Goal: Information Seeking & Learning: Learn about a topic

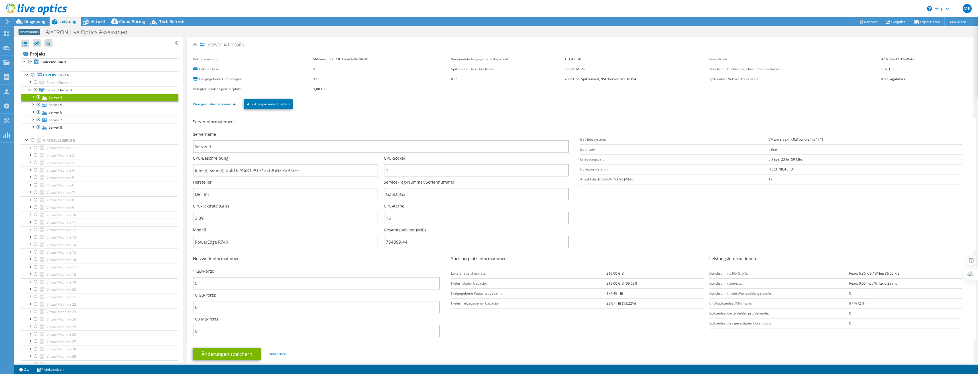
select select "USD"
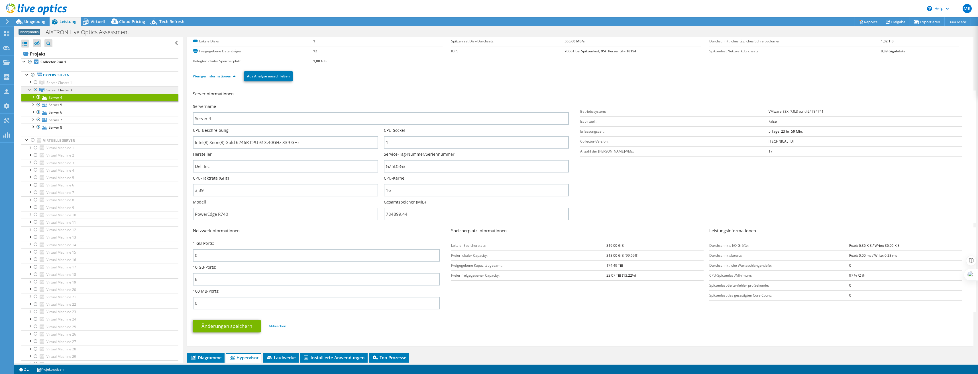
click at [87, 89] on link "Server Cluster 3" at bounding box center [99, 89] width 157 height 7
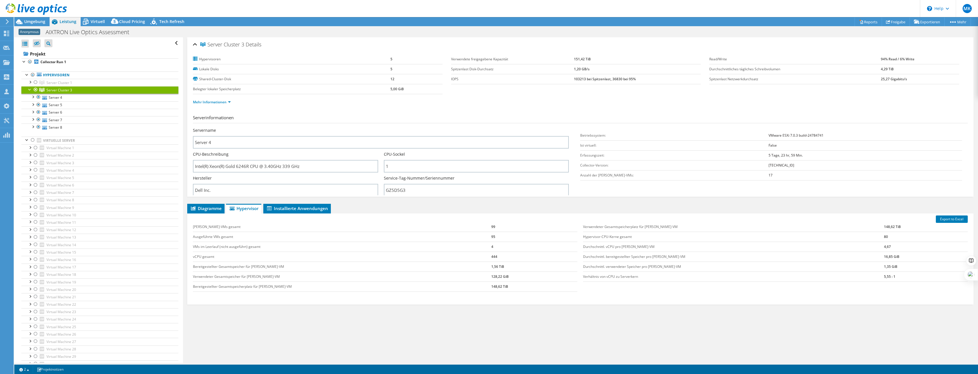
scroll to position [0, 0]
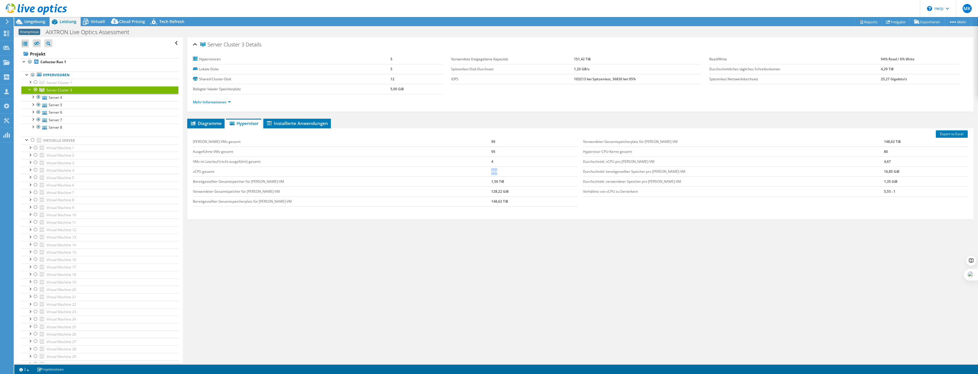
drag, startPoint x: 489, startPoint y: 173, endPoint x: 462, endPoint y: 175, distance: 27.7
click at [462, 175] on tr "vCPU gesamt 444" at bounding box center [385, 172] width 385 height 10
drag, startPoint x: 462, startPoint y: 175, endPoint x: 501, endPoint y: 179, distance: 39.3
click at [501, 179] on td "1,56 TiB" at bounding box center [534, 182] width 86 height 10
drag, startPoint x: 498, startPoint y: 181, endPoint x: 210, endPoint y: 183, distance: 288.0
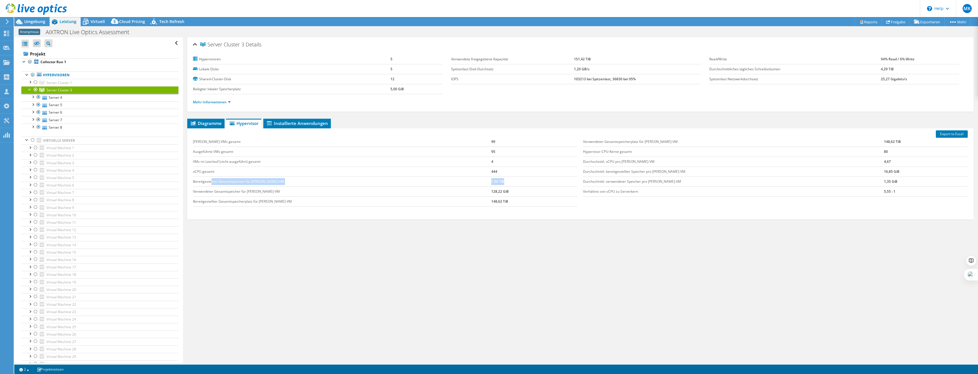
click at [210, 183] on tr "Bereitgestellter Gesamtspeicher für [PERSON_NAME]-VM 1,56 TiB" at bounding box center [385, 182] width 385 height 10
drag, startPoint x: 210, startPoint y: 183, endPoint x: 209, endPoint y: 191, distance: 7.5
click at [209, 191] on td "Verwendeter Gesamtspeicher für [PERSON_NAME]-VM" at bounding box center [342, 192] width 299 height 10
drag, startPoint x: 204, startPoint y: 192, endPoint x: 493, endPoint y: 193, distance: 288.6
click at [493, 193] on tr "Verwendeter Gesamtspeicher für [PERSON_NAME]-VM 128,22 GiB" at bounding box center [385, 192] width 385 height 10
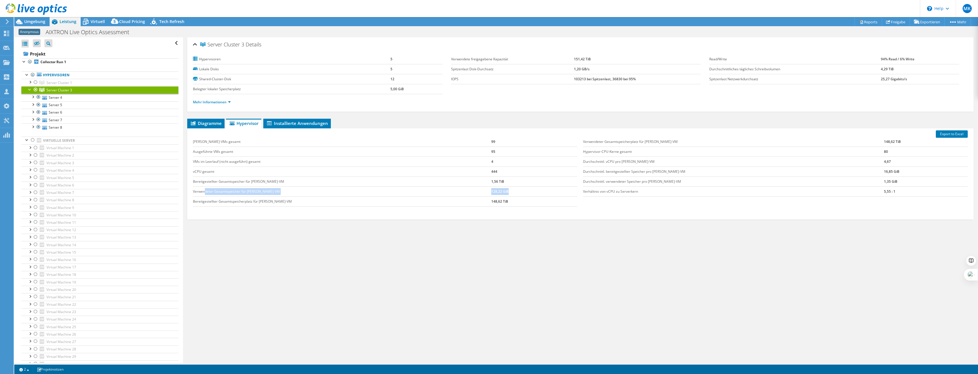
click at [493, 193] on td "128,22 GiB" at bounding box center [534, 192] width 86 height 10
click at [922, 31] on link "vSAN ReadyNode Sizer" at bounding box center [909, 32] width 54 height 12
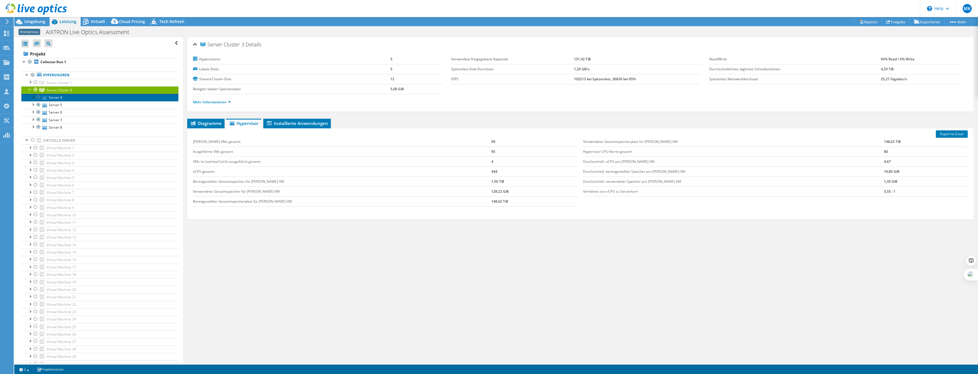
click at [60, 99] on link "Server 4" at bounding box center [99, 97] width 157 height 7
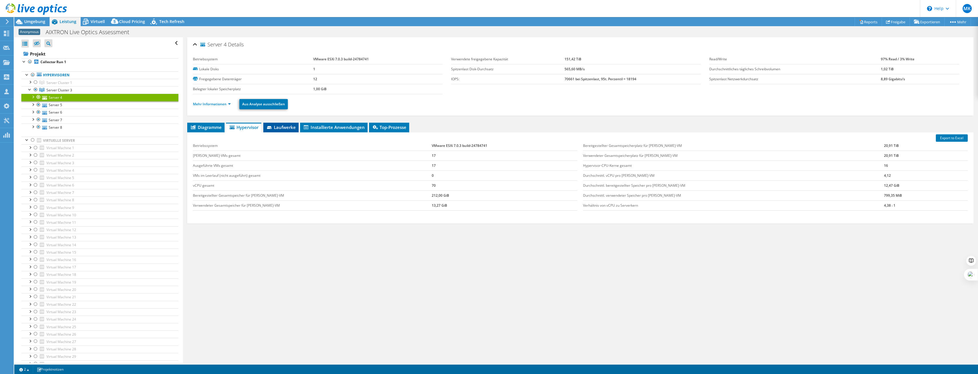
click at [287, 128] on span "Laufwerke" at bounding box center [281, 127] width 30 height 6
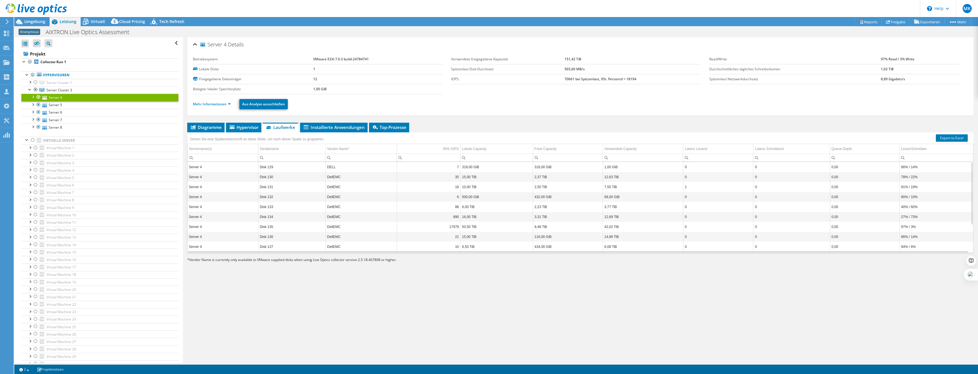
click at [295, 177] on td "Disk 130" at bounding box center [291, 177] width 67 height 10
click at [336, 130] on span "Installierte Anwendungen" at bounding box center [334, 127] width 62 height 6
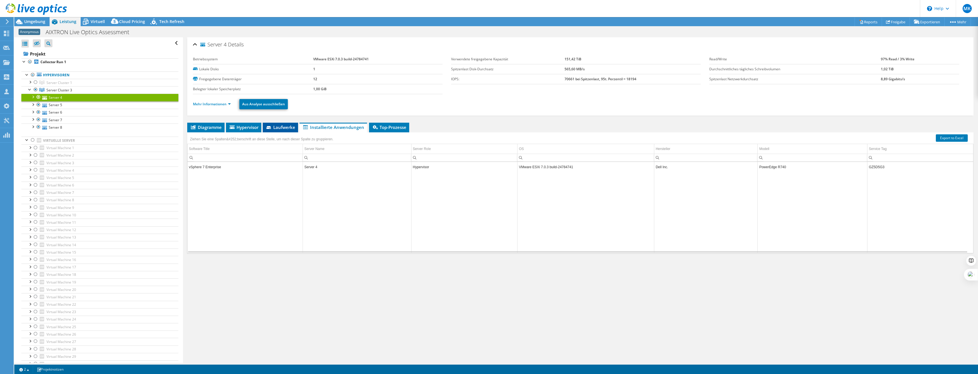
click at [289, 126] on span "Laufwerke" at bounding box center [280, 127] width 30 height 6
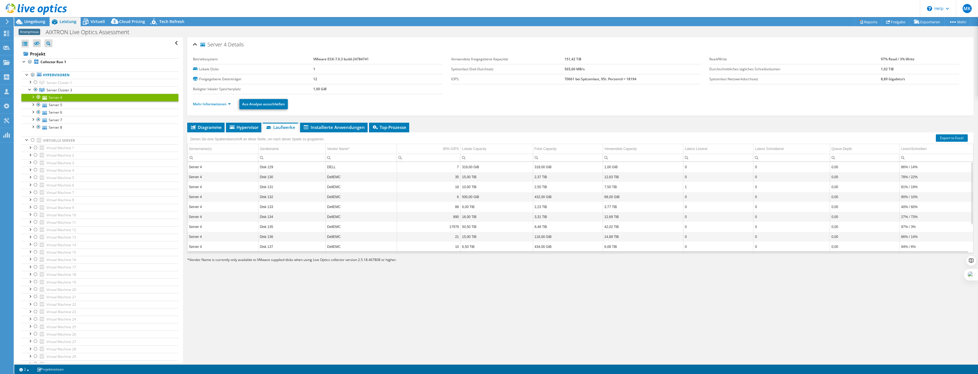
click at [349, 167] on td "DELL" at bounding box center [360, 167] width 71 height 10
click at [350, 174] on td "DellEMC" at bounding box center [360, 177] width 71 height 10
click at [251, 131] on li "Hypervisor" at bounding box center [243, 128] width 35 height 10
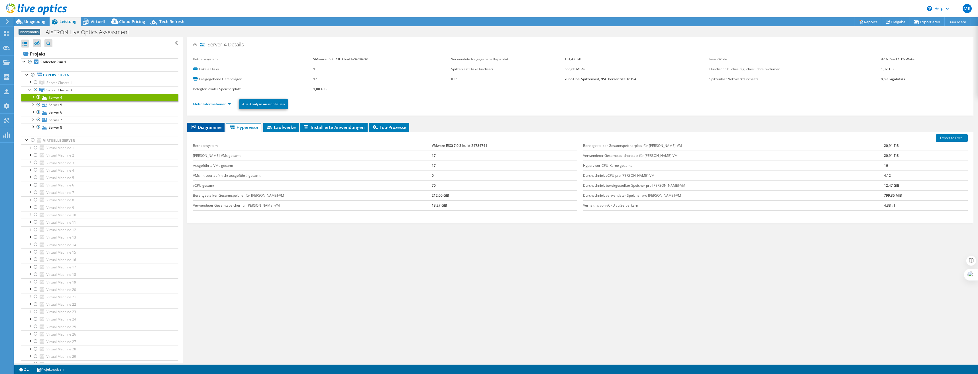
click at [211, 126] on span "Diagramme" at bounding box center [206, 127] width 32 height 6
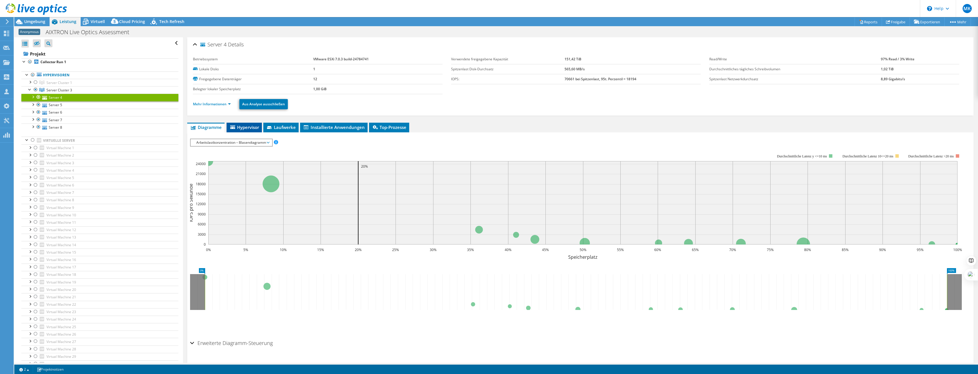
click at [244, 127] on span "Hypervisor" at bounding box center [244, 127] width 30 height 6
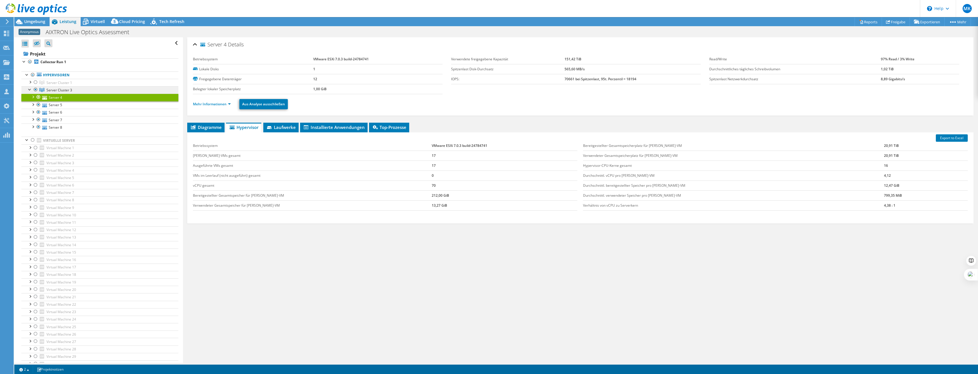
click at [78, 90] on link "Server Cluster 3" at bounding box center [99, 89] width 157 height 7
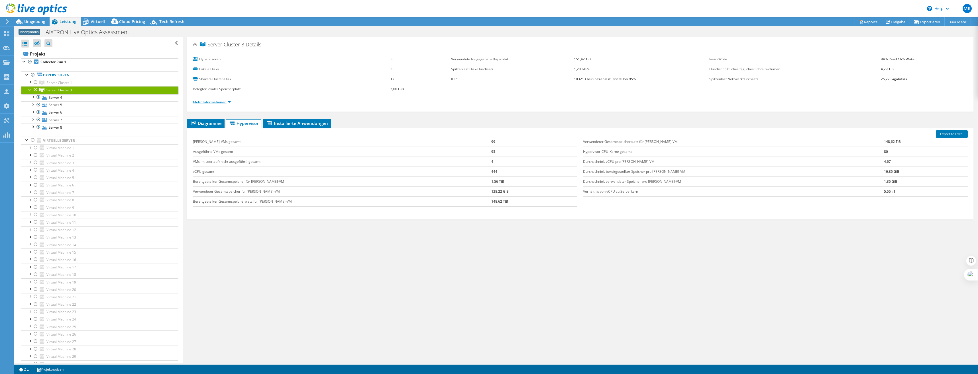
click at [212, 103] on link "Mehr Informationen" at bounding box center [212, 102] width 38 height 5
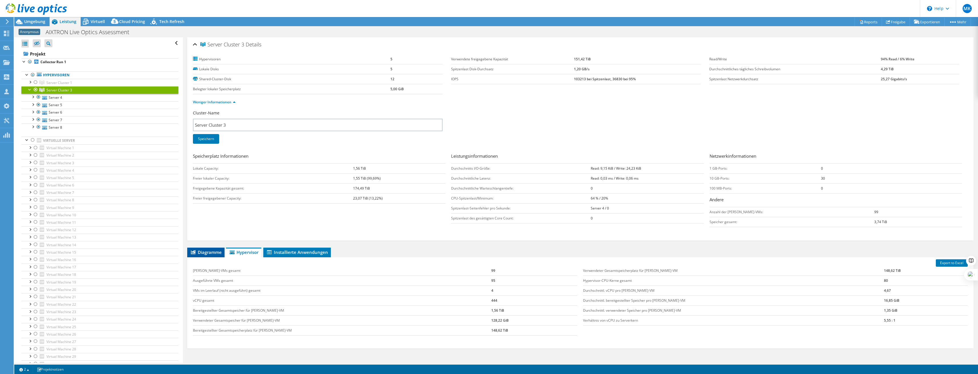
click at [205, 249] on li "Diagramme" at bounding box center [205, 253] width 37 height 10
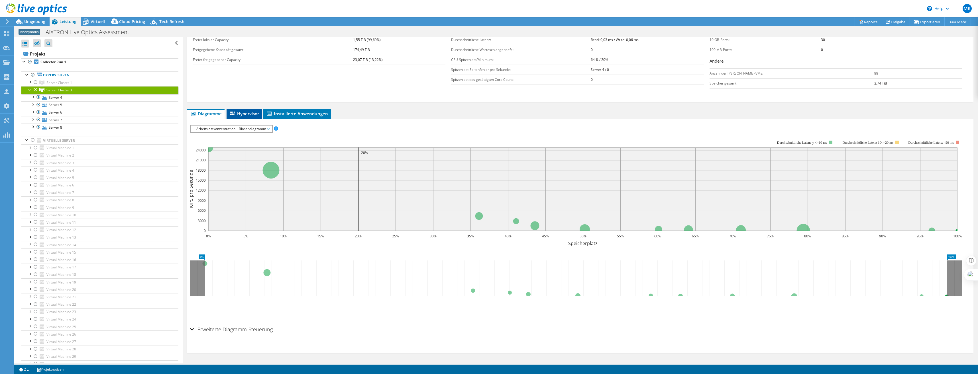
click at [245, 115] on span "Hypervisor" at bounding box center [244, 114] width 30 height 6
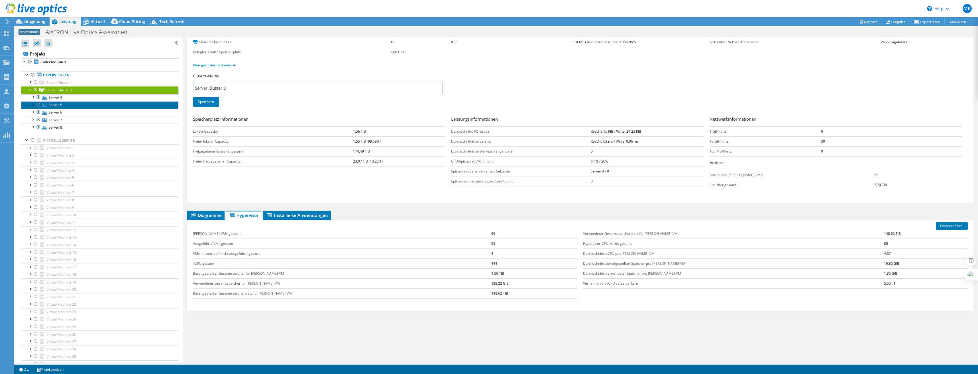
click at [80, 105] on link "Server 5" at bounding box center [99, 104] width 157 height 7
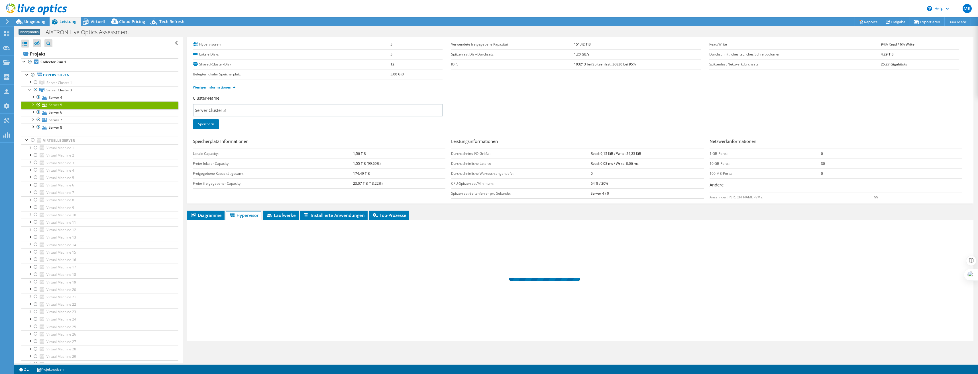
scroll to position [0, 0]
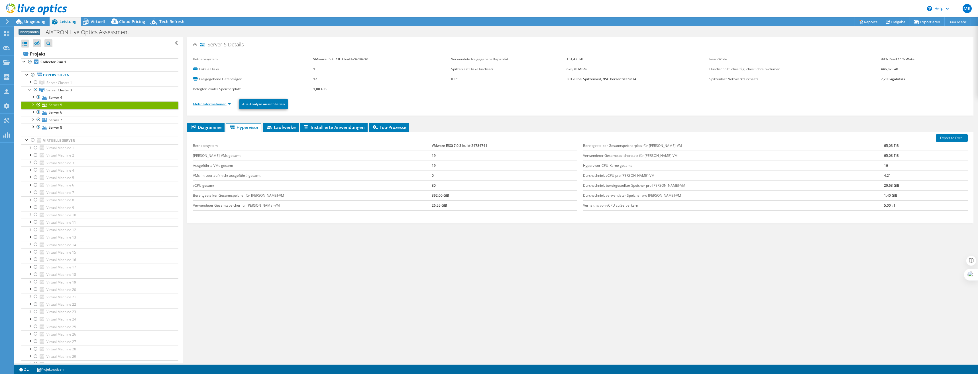
click at [222, 104] on link "Mehr Informationen" at bounding box center [212, 104] width 38 height 5
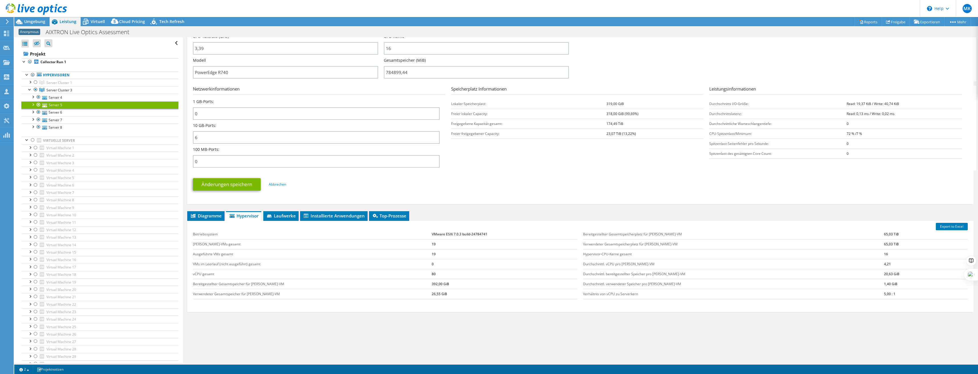
scroll to position [142, 0]
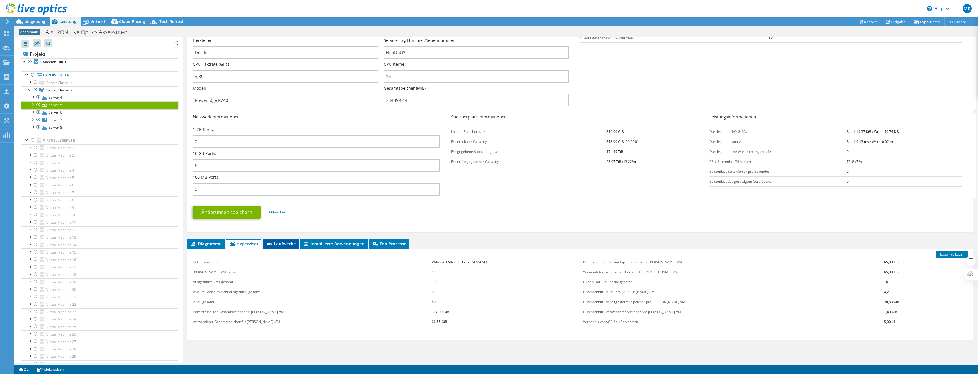
click at [297, 242] on li "Laufwerke" at bounding box center [280, 244] width 35 height 10
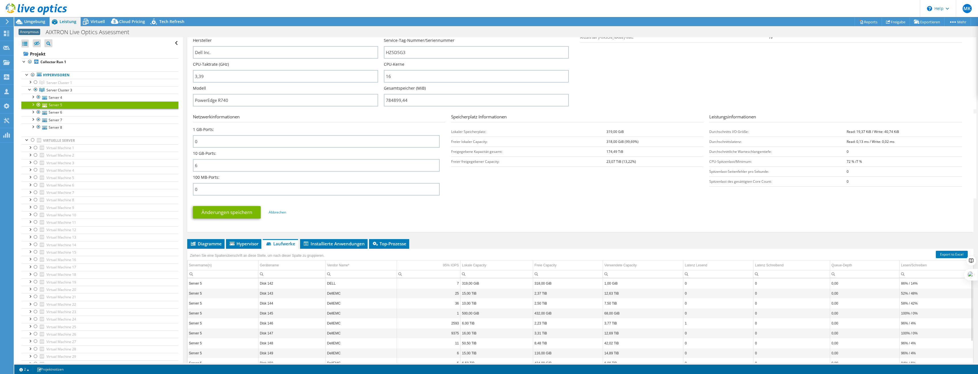
scroll to position [170, 0]
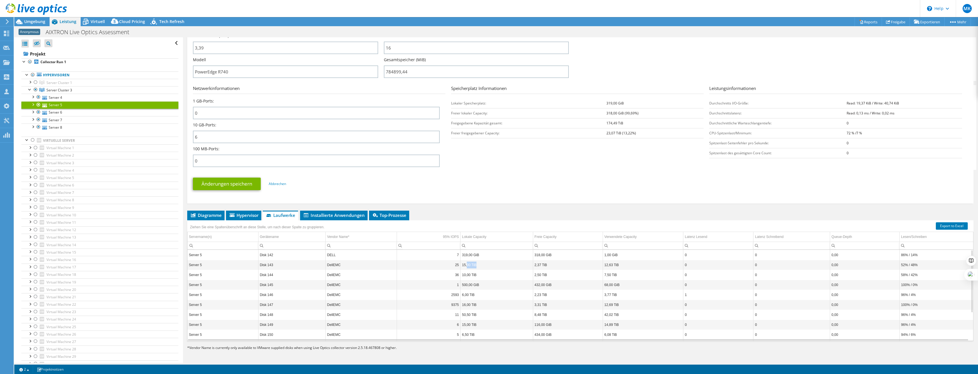
drag, startPoint x: 482, startPoint y: 264, endPoint x: 465, endPoint y: 263, distance: 17.4
click at [465, 263] on td "15,00 TiB" at bounding box center [496, 265] width 72 height 10
drag, startPoint x: 465, startPoint y: 263, endPoint x: 486, endPoint y: 305, distance: 46.8
click at [486, 305] on td "16,00 TiB" at bounding box center [496, 305] width 72 height 10
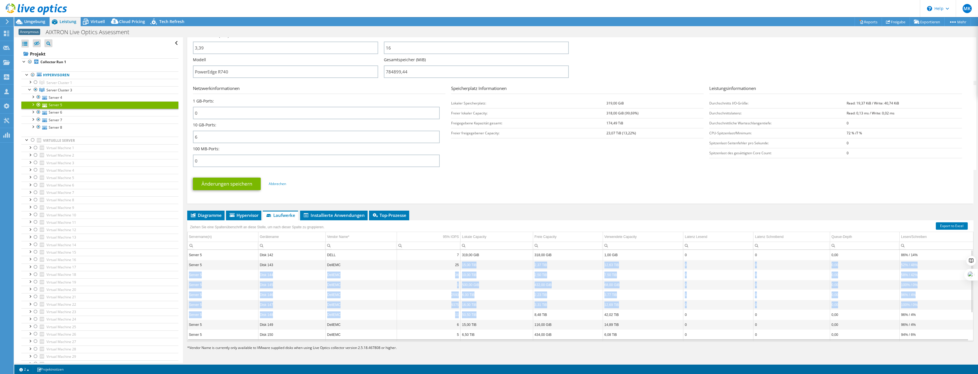
drag, startPoint x: 486, startPoint y: 317, endPoint x: 459, endPoint y: 265, distance: 58.0
click at [459, 265] on tbody "Server 5 Disk 142 DELL 7 319,00 GiB 318,00 GiB 1,00 GiB 0 0 0,00 86% / 14% Serv…" at bounding box center [579, 315] width 785 height 130
click at [460, 265] on td "15,00 TiB" at bounding box center [496, 265] width 72 height 10
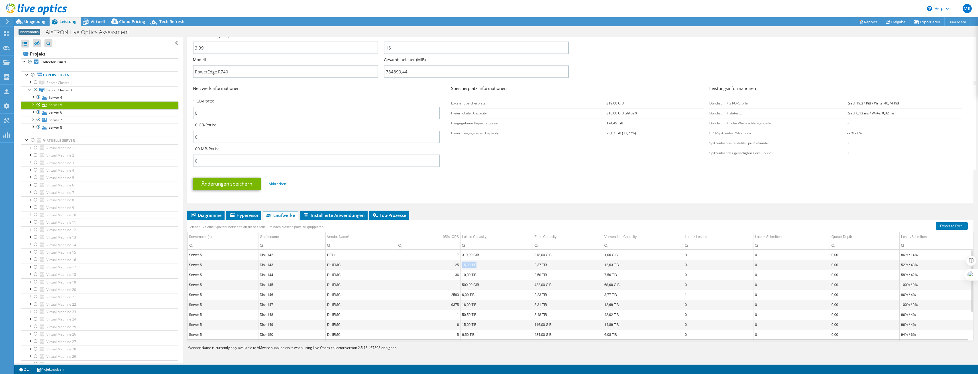
drag, startPoint x: 461, startPoint y: 266, endPoint x: 492, endPoint y: 266, distance: 30.8
click at [492, 266] on td "15,00 TiB" at bounding box center [496, 265] width 72 height 10
click at [343, 216] on span "Installierte Anwendungen" at bounding box center [334, 215] width 62 height 6
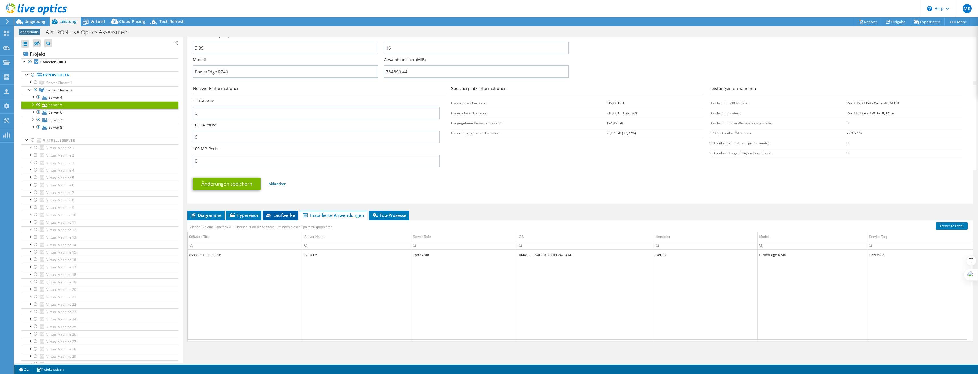
click at [281, 214] on span "Laufwerke" at bounding box center [280, 215] width 30 height 6
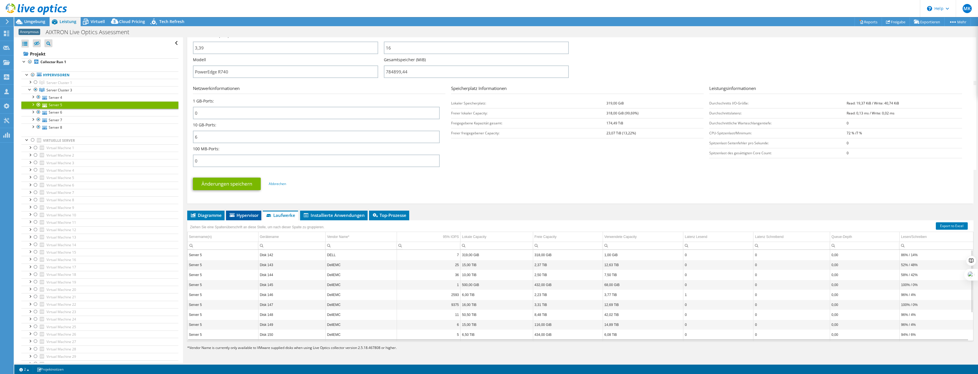
click at [252, 214] on span "Hypervisor" at bounding box center [244, 215] width 30 height 6
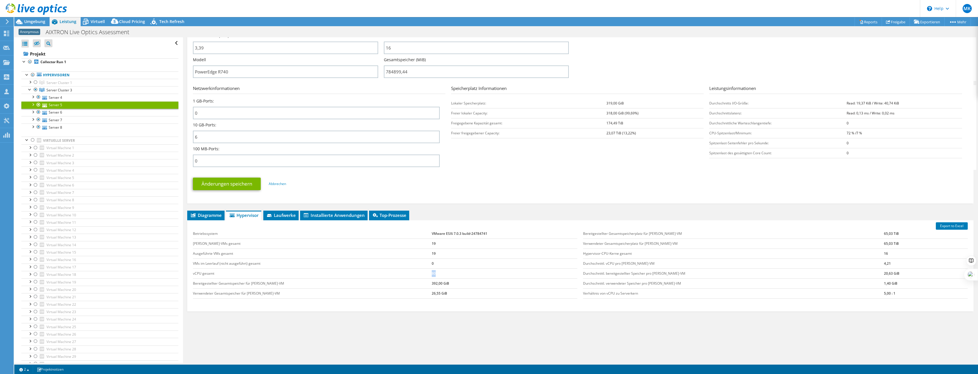
drag, startPoint x: 280, startPoint y: 273, endPoint x: 453, endPoint y: 274, distance: 173.8
click at [453, 274] on tr "vCPU gesamt 80" at bounding box center [385, 274] width 385 height 10
click at [286, 214] on span "Laufwerke" at bounding box center [281, 215] width 30 height 6
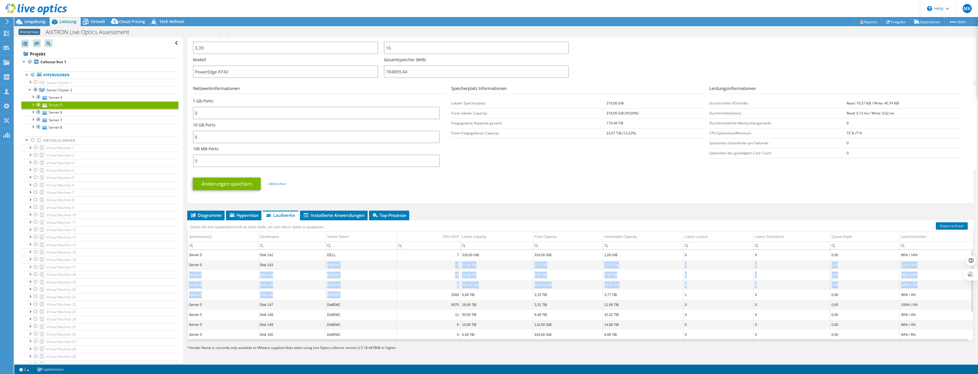
drag, startPoint x: 321, startPoint y: 266, endPoint x: 378, endPoint y: 299, distance: 66.2
click at [378, 299] on tbody "Server 5 Disk 142 DELL 7 319,00 GiB 318,00 GiB 1,00 GiB 0 0 0,00 86% / 14% Serv…" at bounding box center [579, 315] width 785 height 130
click at [378, 299] on td "DellEMC" at bounding box center [360, 295] width 71 height 10
drag, startPoint x: 493, startPoint y: 306, endPoint x: 450, endPoint y: 291, distance: 44.9
click at [450, 291] on tbody "Server 5 Disk 142 DELL 7 319,00 GiB 318,00 GiB 1,00 GiB 0 0 0,00 86% / 14% Serv…" at bounding box center [579, 315] width 785 height 130
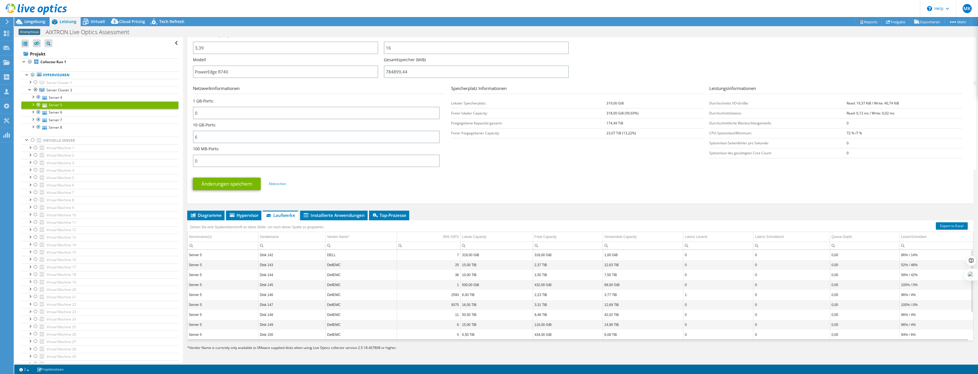
drag, startPoint x: 450, startPoint y: 291, endPoint x: 640, endPoint y: 301, distance: 190.5
click at [639, 301] on td "12,69 TiB" at bounding box center [642, 305] width 80 height 10
drag, startPoint x: 941, startPoint y: 307, endPoint x: 190, endPoint y: 295, distance: 751.5
click at [190, 295] on tbody "Server 5 Disk 142 DELL 7 319,00 GiB 318,00 GiB 1,00 GiB 0 0 0,00 86% / 14% Serv…" at bounding box center [579, 315] width 785 height 130
drag, startPoint x: 190, startPoint y: 295, endPoint x: 228, endPoint y: 295, distance: 38.7
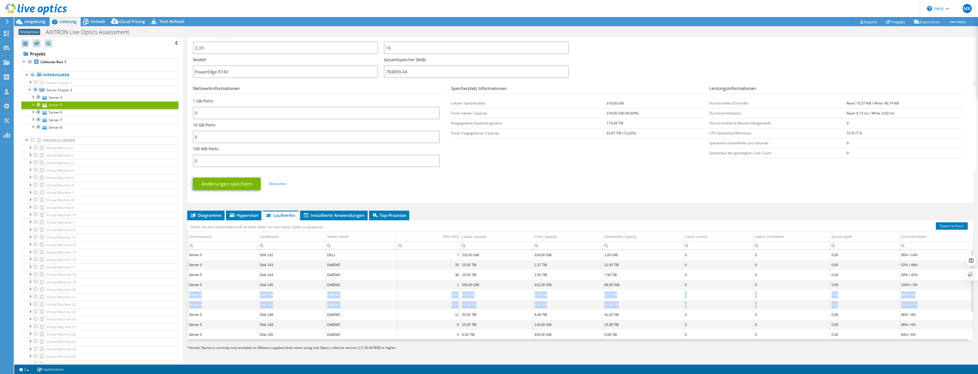
click at [228, 295] on td "Server 5" at bounding box center [222, 295] width 71 height 10
click at [192, 293] on td "Server 5" at bounding box center [222, 295] width 71 height 10
click at [463, 273] on td "10,00 TiB" at bounding box center [496, 275] width 72 height 10
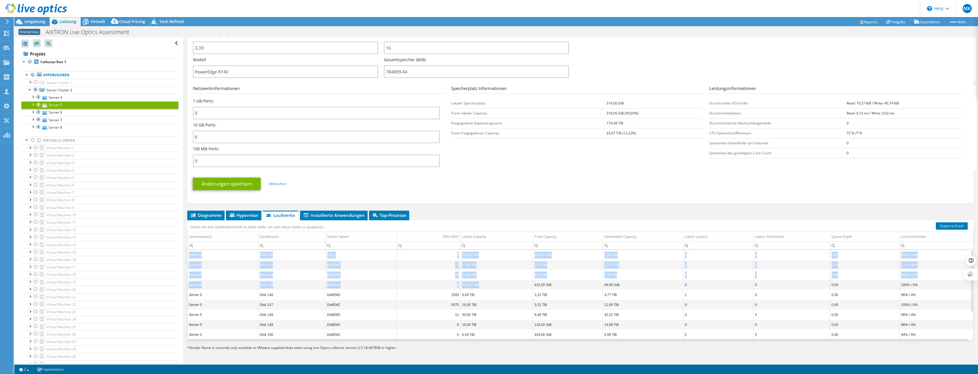
drag, startPoint x: 462, startPoint y: 283, endPoint x: 188, endPoint y: 256, distance: 275.3
click at [188, 256] on tbody "Server 5 Disk 142 DELL 7 319,00 GiB 318,00 GiB 1,00 GiB 0 0 0,00 86% / 14% Serv…" at bounding box center [579, 315] width 785 height 130
click at [189, 256] on td "Server 5" at bounding box center [222, 255] width 71 height 10
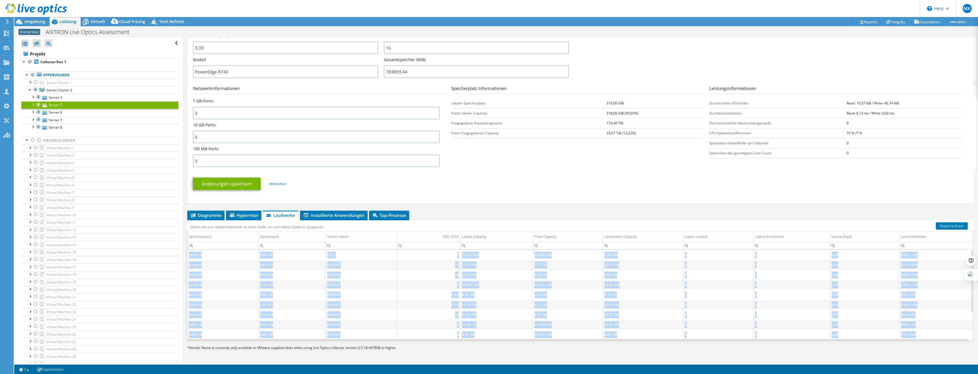
drag, startPoint x: 189, startPoint y: 254, endPoint x: 927, endPoint y: 335, distance: 742.8
click at [927, 335] on tbody "Server 5 Disk 142 DELL 7 319,00 GiB 318,00 GiB 1,00 GiB 0 0 0,00 86% / 14% Serv…" at bounding box center [579, 315] width 785 height 130
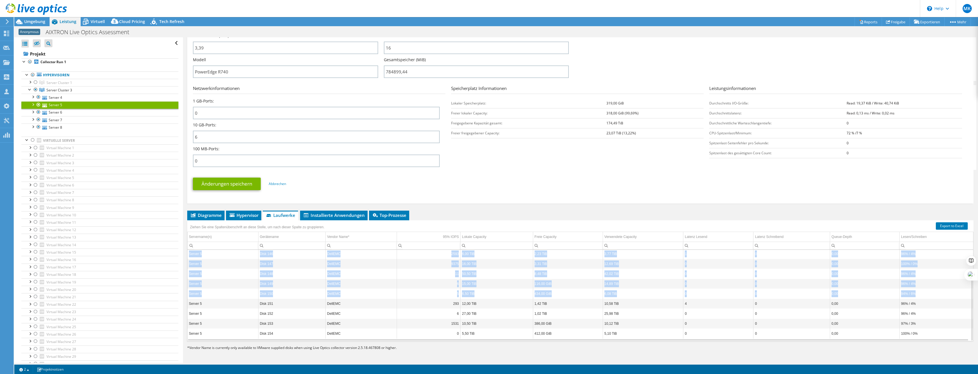
click at [753, 299] on td "0" at bounding box center [791, 294] width 76 height 10
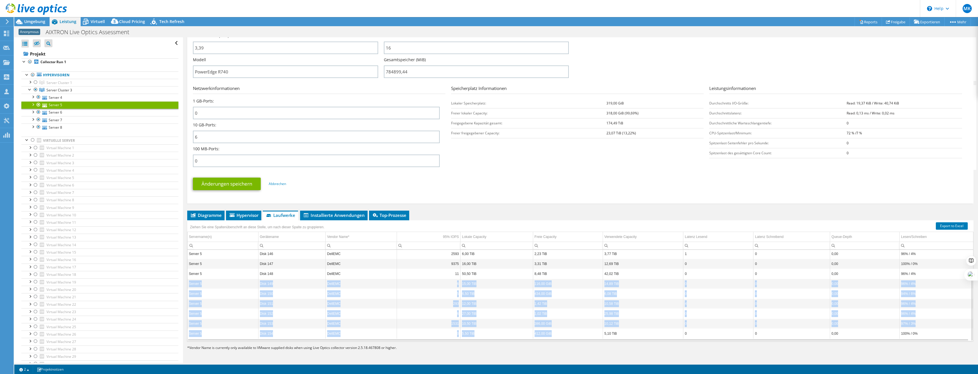
drag, startPoint x: 568, startPoint y: 332, endPoint x: 189, endPoint y: 283, distance: 381.9
click at [189, 283] on tbody "Server 5 Disk 142 DELL 7 319,00 GiB 318,00 GiB 1,00 GiB 0 0 0,00 86% / 14% Serv…" at bounding box center [579, 274] width 785 height 130
drag, startPoint x: 189, startPoint y: 283, endPoint x: 192, endPoint y: 282, distance: 2.9
click at [192, 282] on td "Server 5" at bounding box center [222, 284] width 71 height 10
drag, startPoint x: 327, startPoint y: 253, endPoint x: 916, endPoint y: 332, distance: 594.3
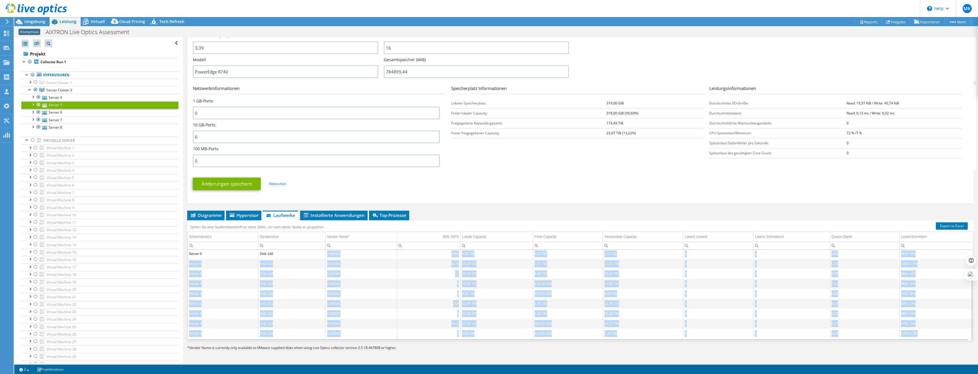
click at [916, 332] on tbody "Server 5 Disk 142 DELL 7 319,00 GiB 318,00 GiB 1,00 GiB 0 0 0,00 86% / 14% Serv…" at bounding box center [579, 274] width 785 height 130
click at [918, 332] on td "100% / 0%" at bounding box center [935, 334] width 73 height 10
drag, startPoint x: 189, startPoint y: 255, endPoint x: 923, endPoint y: 336, distance: 738.5
click at [923, 336] on tbody "Server 5 Disk 142 DELL 7 319,00 GiB 318,00 GiB 1,00 GiB 0 0 0,00 86% / 14% Serv…" at bounding box center [579, 274] width 785 height 130
click at [919, 334] on td "100% / 0%" at bounding box center [935, 334] width 73 height 10
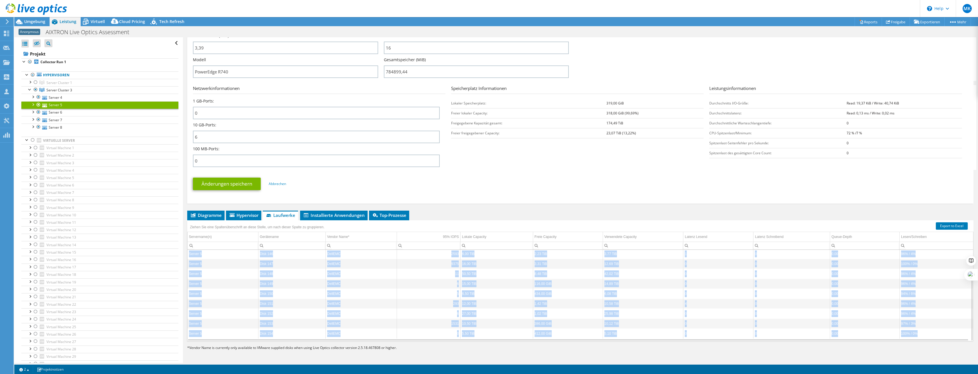
drag, startPoint x: 922, startPoint y: 335, endPoint x: 189, endPoint y: 256, distance: 737.0
click at [189, 256] on tbody "Server 5 Disk 142 DELL 7 319,00 GiB 318,00 GiB 1,00 GiB 0 0 0,00 86% / 14% Serv…" at bounding box center [579, 274] width 785 height 130
click at [189, 255] on td "Server 5" at bounding box center [222, 254] width 71 height 10
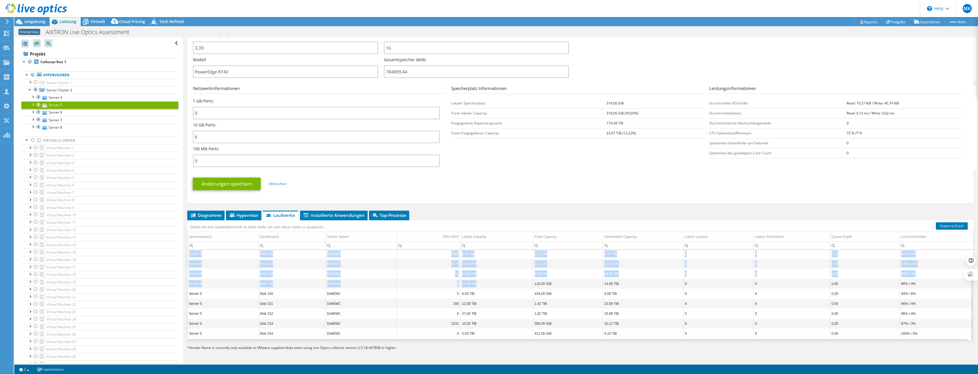
drag, startPoint x: 189, startPoint y: 253, endPoint x: 516, endPoint y: 290, distance: 328.8
click at [515, 290] on tbody "Server 5 Disk 142 DELL 7 319,00 GiB 318,00 GiB 1,00 GiB 0 0 0,00 86% / 14% Serv…" at bounding box center [579, 274] width 785 height 130
click at [548, 301] on td "1,42 TiB" at bounding box center [568, 304] width 70 height 10
click at [191, 254] on td "Server 5" at bounding box center [222, 254] width 71 height 10
click at [80, 86] on link "Server Cluster 1" at bounding box center [99, 82] width 157 height 7
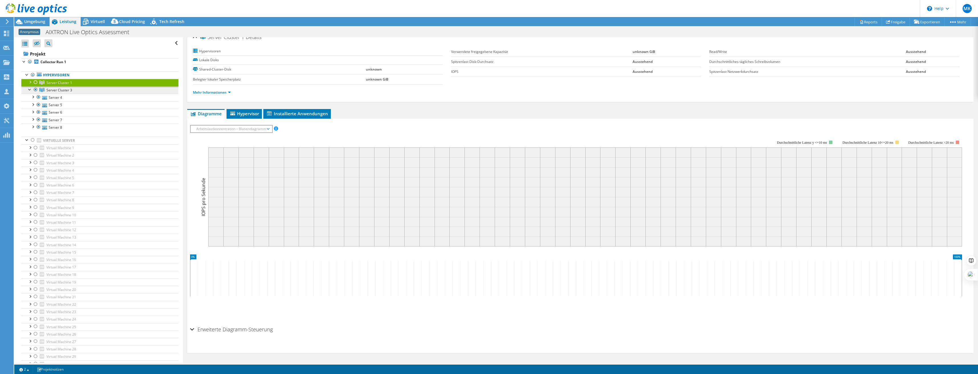
click at [80, 90] on link "Server Cluster 3" at bounding box center [99, 89] width 157 height 7
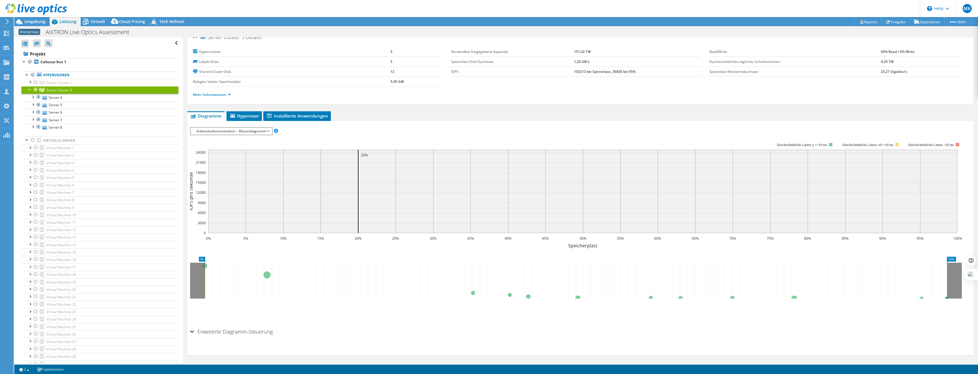
scroll to position [0, 0]
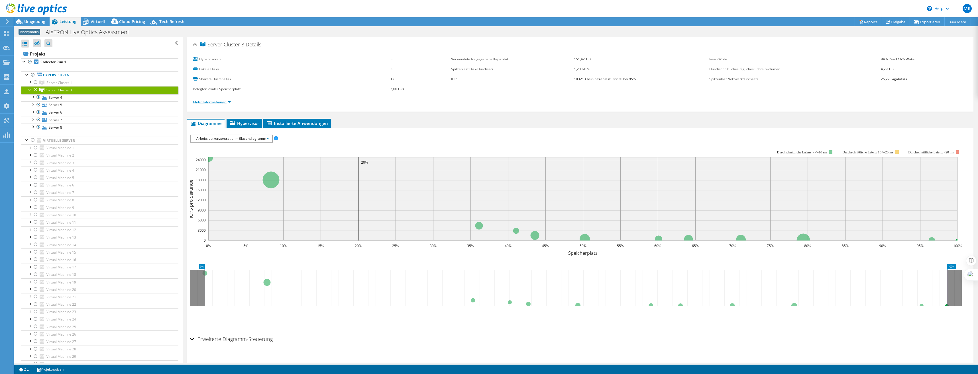
click at [215, 101] on link "Mehr Informationen" at bounding box center [212, 102] width 38 height 5
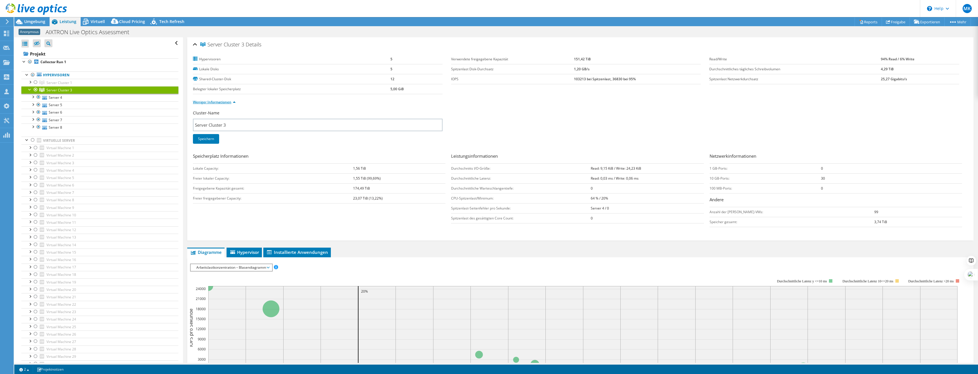
click at [216, 101] on link "Weniger Informationen" at bounding box center [214, 102] width 43 height 5
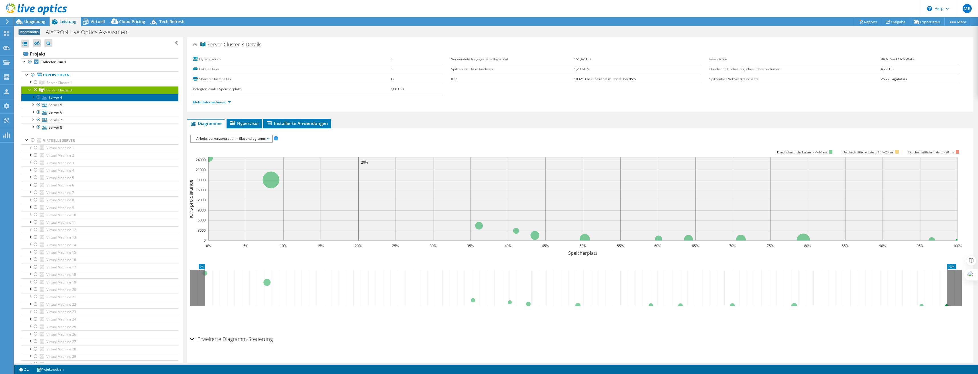
click at [97, 98] on link "Server 4" at bounding box center [99, 97] width 157 height 7
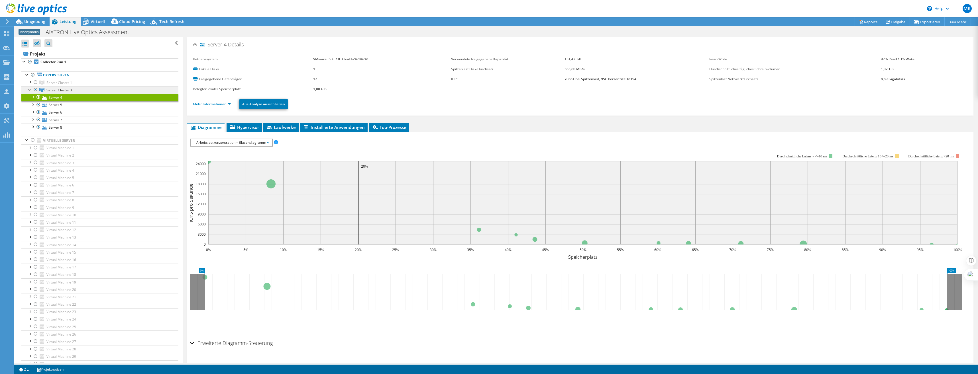
click at [99, 89] on link "Server Cluster 3" at bounding box center [99, 89] width 157 height 7
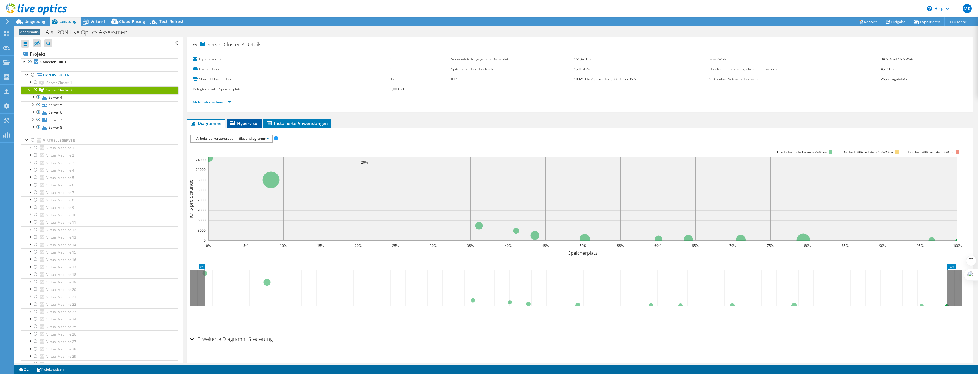
click at [261, 124] on li "Hypervisor" at bounding box center [243, 124] width 35 height 10
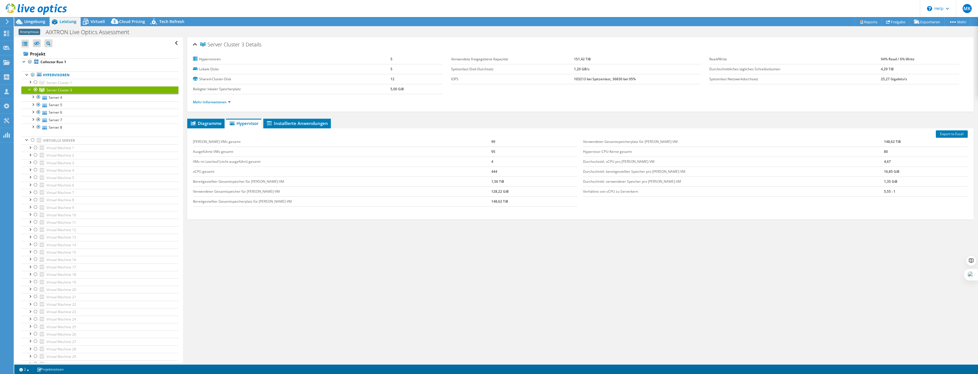
drag, startPoint x: 341, startPoint y: 163, endPoint x: 305, endPoint y: 148, distance: 39.1
click at [328, 159] on td "VMs im Leerlauf (nicht ausgeführt) gesamt" at bounding box center [342, 162] width 299 height 10
click at [97, 98] on link "Server 4" at bounding box center [99, 97] width 157 height 7
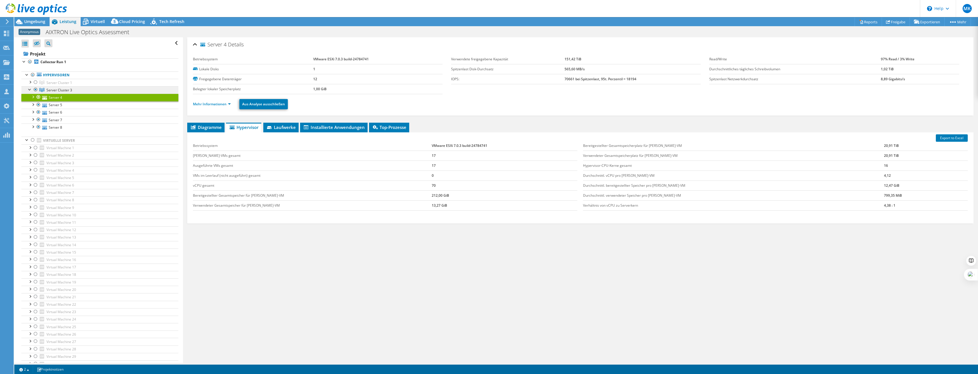
click at [95, 90] on link "Server Cluster 3" at bounding box center [99, 89] width 157 height 7
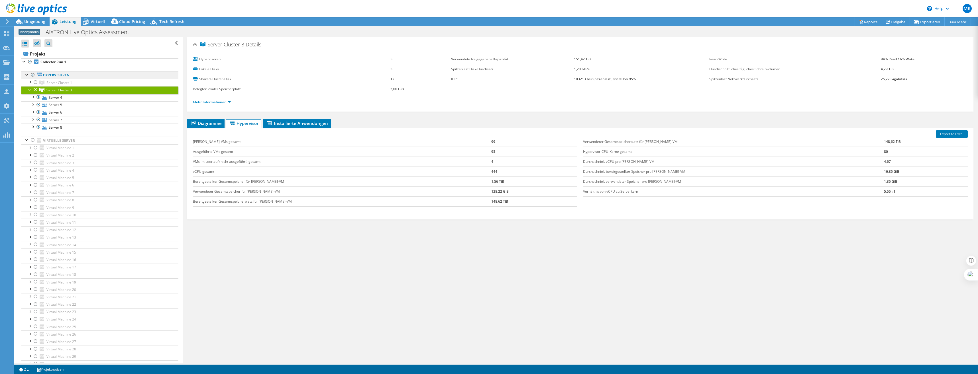
drag, startPoint x: 44, startPoint y: 73, endPoint x: 47, endPoint y: 72, distance: 3.7
click at [44, 73] on link "Hypervisoren" at bounding box center [99, 74] width 157 height 7
click at [208, 121] on span "Diagramme" at bounding box center [206, 123] width 32 height 6
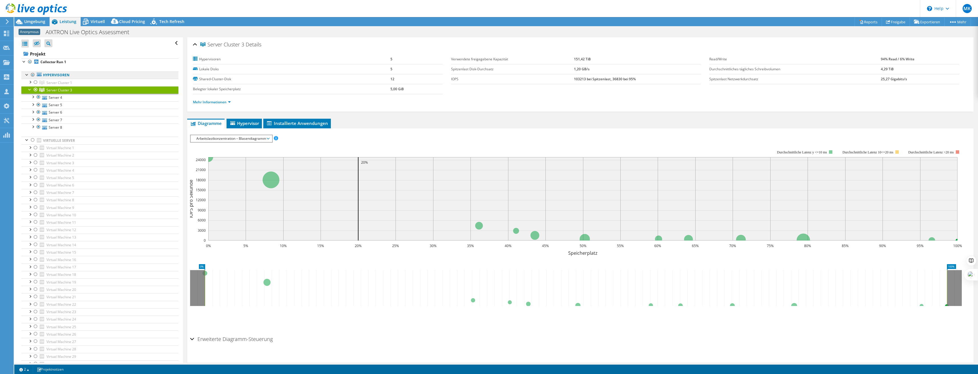
click at [64, 77] on link "Hypervisoren" at bounding box center [99, 74] width 157 height 7
click at [243, 125] on span "Hypervisor" at bounding box center [244, 123] width 30 height 6
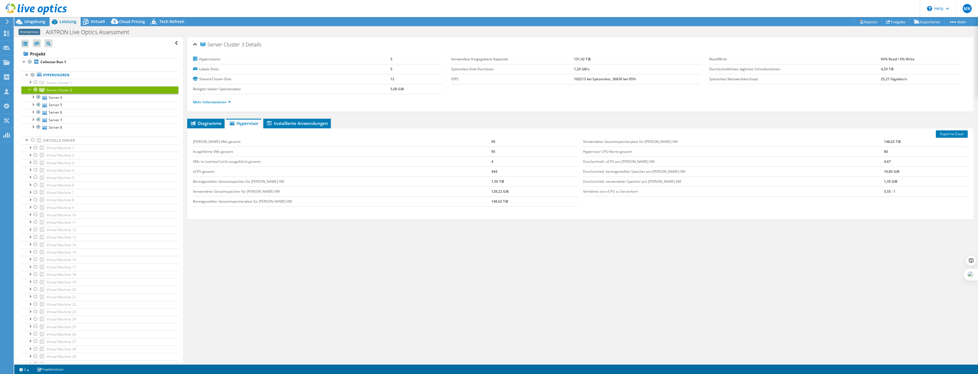
click at [204, 112] on div "Server Cluster 3 Details Hypervisoren 5 Lokale Disks 5 Shared-Cluster-Disk 12 B…" at bounding box center [580, 200] width 794 height 326
click at [206, 103] on link "Mehr Informationen" at bounding box center [212, 102] width 38 height 5
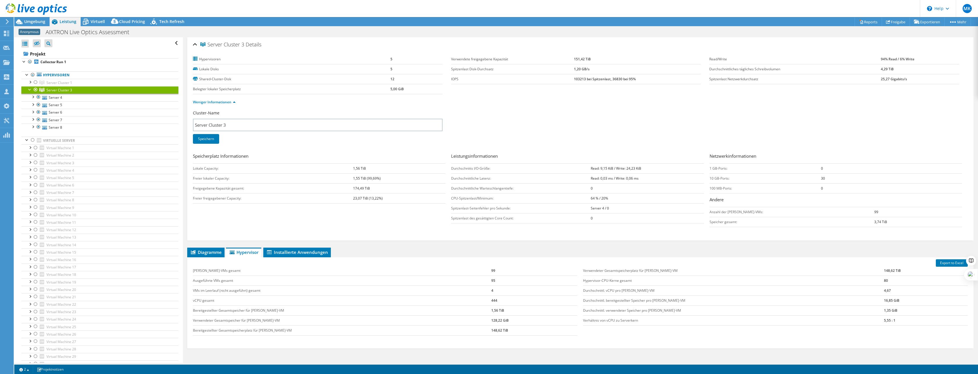
drag, startPoint x: 336, startPoint y: 164, endPoint x: 415, endPoint y: 197, distance: 85.3
click at [415, 197] on tbody "Lokale Capacity: 1,56 TiB Freier lokaler Capacity: 1,55 TiB (99,69%) Freigegebe…" at bounding box center [319, 184] width 252 height 40
click at [415, 197] on td "23,07 TiB (13,22%)" at bounding box center [399, 198] width 93 height 10
click at [393, 196] on td "23,07 TiB (13,22%)" at bounding box center [399, 198] width 93 height 10
drag, startPoint x: 395, startPoint y: 198, endPoint x: 192, endPoint y: 156, distance: 207.7
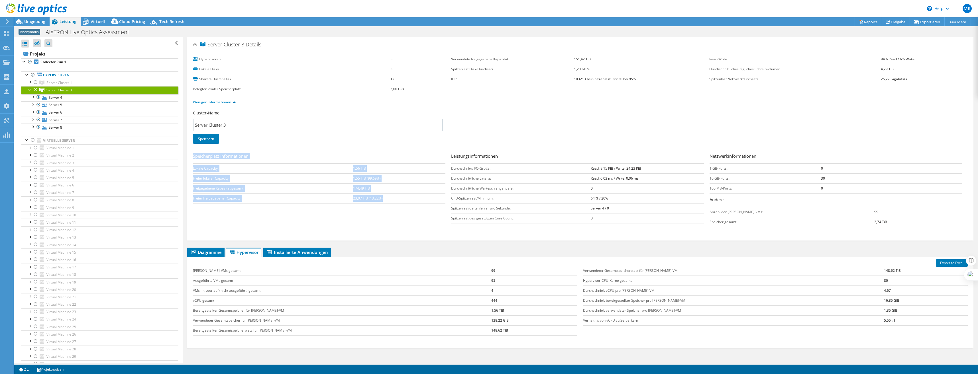
click at [192, 156] on div "Server Cluster 3 Details Hypervisoren 5 Lokale Disks 5 Shared-Cluster-Disk 12 B…" at bounding box center [580, 138] width 786 height 203
drag, startPoint x: 193, startPoint y: 156, endPoint x: 395, endPoint y: 200, distance: 207.3
click at [395, 200] on div "Speicherplatz Informationen Lokale Capacity: 1,56 TiB Freier lokaler Capacity: …" at bounding box center [322, 178] width 258 height 51
click at [395, 200] on td "23,07 TiB (13,22%)" at bounding box center [399, 198] width 93 height 10
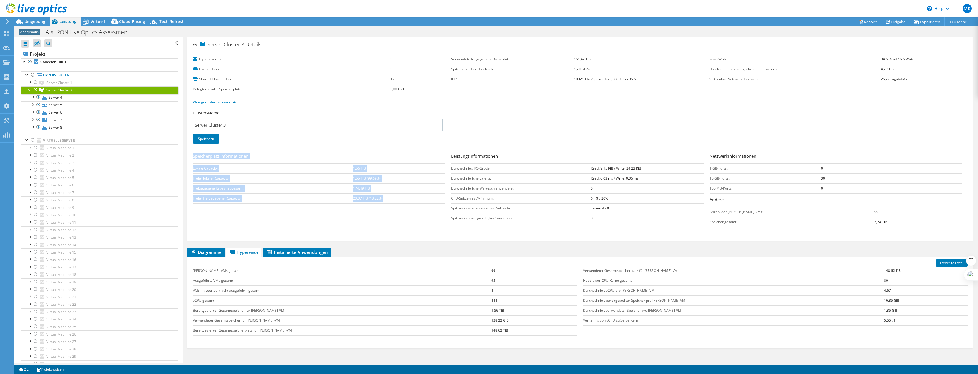
drag, startPoint x: 395, startPoint y: 199, endPoint x: 192, endPoint y: 154, distance: 207.6
click at [192, 154] on div "Server Cluster 3 Details Hypervisoren 5 Lokale Disks 5 Shared-Cluster-Disk 12 B…" at bounding box center [580, 138] width 786 height 203
drag, startPoint x: 192, startPoint y: 154, endPoint x: 400, endPoint y: 201, distance: 212.8
click at [400, 201] on div "Server Cluster 3 Details Hypervisoren 5 Lokale Disks 5 Shared-Cluster-Disk 12 B…" at bounding box center [580, 138] width 786 height 203
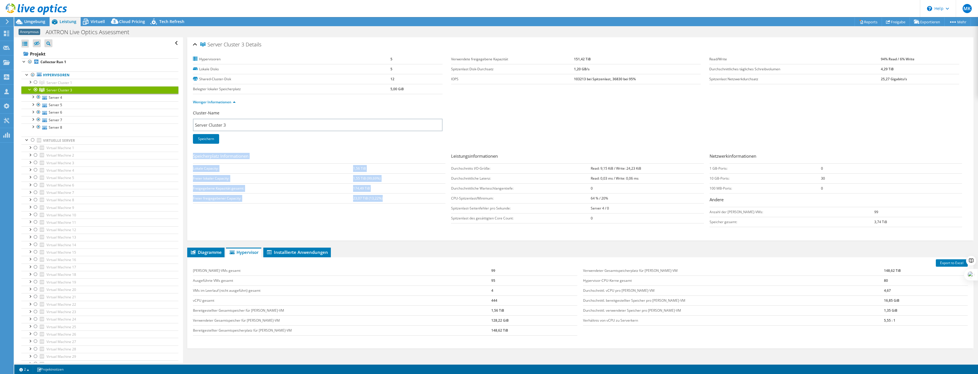
click at [400, 201] on td "23,07 TiB (13,22%)" at bounding box center [399, 198] width 93 height 10
drag, startPoint x: 400, startPoint y: 201, endPoint x: 191, endPoint y: 156, distance: 213.0
click at [191, 156] on div "Server Cluster 3 Details Hypervisoren 5 Lokale Disks 5 Shared-Cluster-Disk 12 B…" at bounding box center [580, 138] width 786 height 203
click at [59, 96] on link "Server 4" at bounding box center [99, 97] width 157 height 7
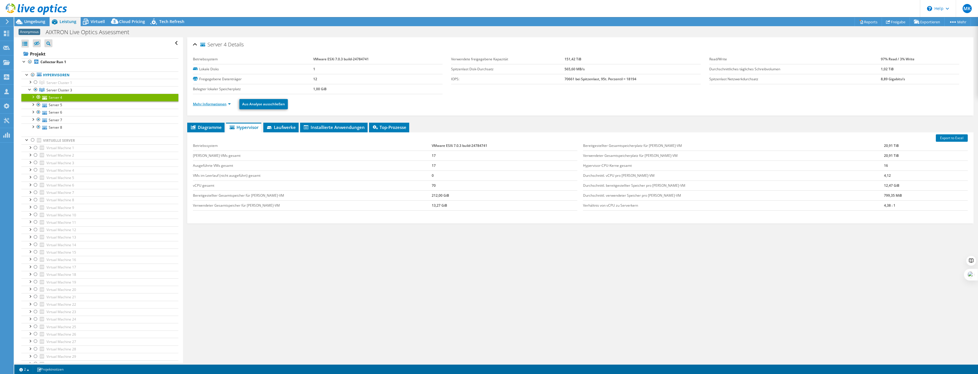
click at [212, 106] on link "Mehr Informationen" at bounding box center [212, 104] width 38 height 5
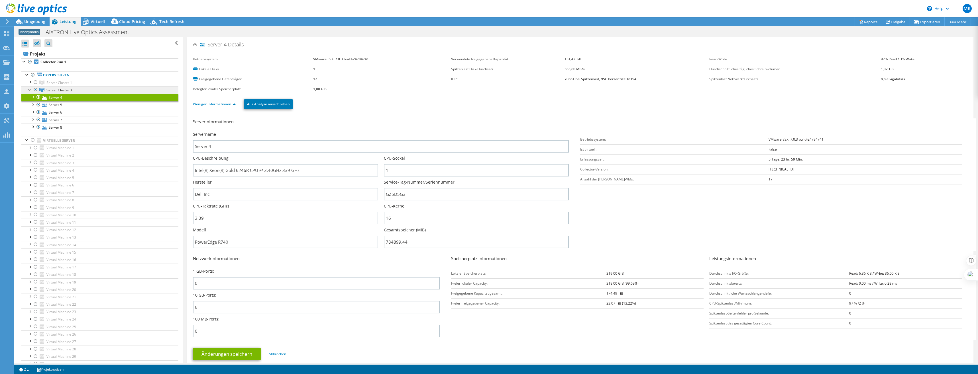
click at [56, 91] on span "Server Cluster 3" at bounding box center [59, 90] width 26 height 5
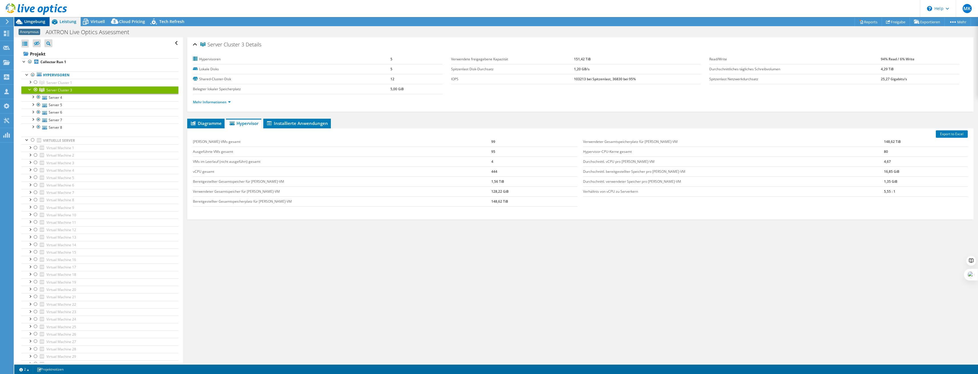
click at [35, 21] on span "Umgebung" at bounding box center [34, 21] width 21 height 5
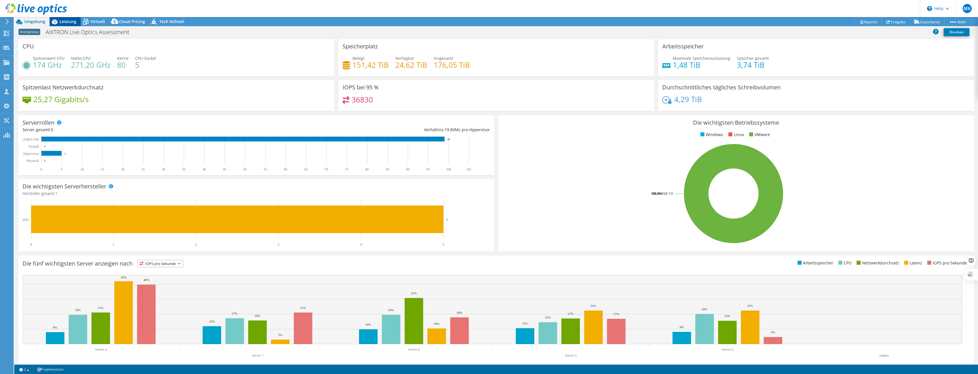
click at [57, 23] on icon at bounding box center [55, 21] width 6 height 5
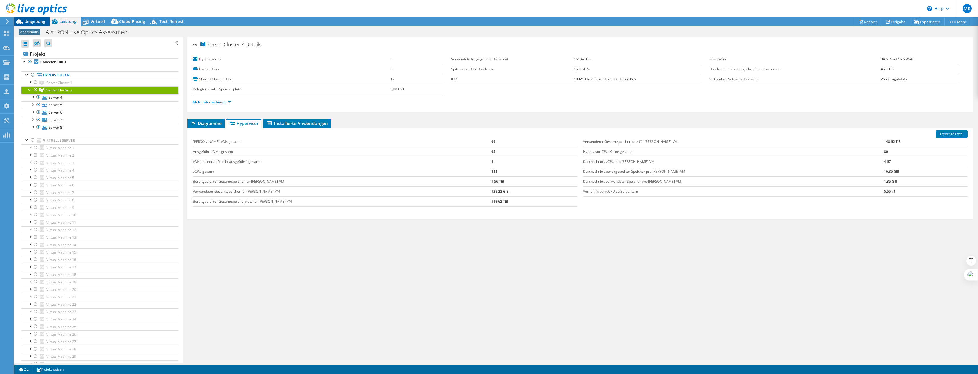
click at [36, 23] on span "Umgebung" at bounding box center [34, 21] width 21 height 5
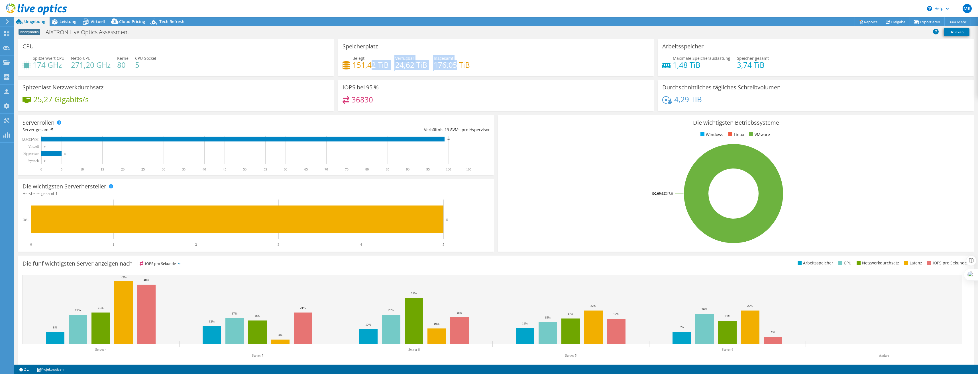
drag, startPoint x: 397, startPoint y: 61, endPoint x: 454, endPoint y: 62, distance: 57.0
click at [454, 62] on div "Belegt 151,42 TiB Verfügbar 24,62 TiB Insgesamt 176,05 TiB" at bounding box center [495, 64] width 307 height 19
drag, startPoint x: 454, startPoint y: 62, endPoint x: 475, endPoint y: 62, distance: 21.7
click at [475, 62] on div "Belegt 151,42 TiB Verfügbar 24,62 TiB Insgesamt 176,05 TiB" at bounding box center [495, 64] width 307 height 19
drag, startPoint x: 486, startPoint y: 64, endPoint x: 361, endPoint y: 60, distance: 124.3
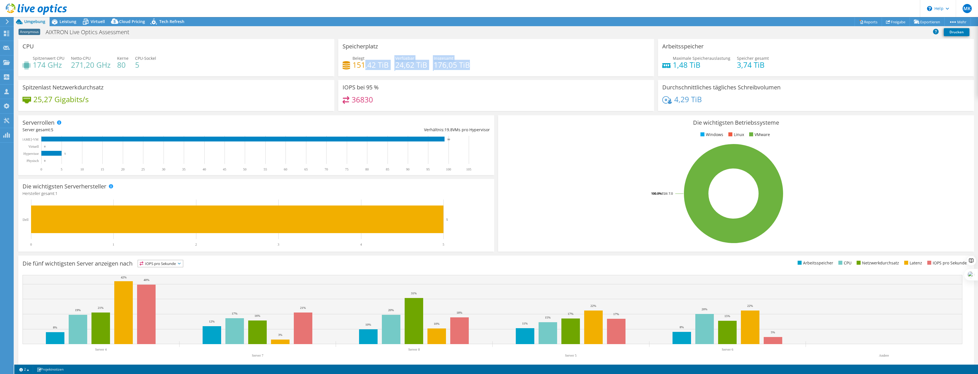
click at [361, 60] on div "Belegt 151,42 TiB Verfügbar 24,62 TiB Insgesamt 176,05 TiB" at bounding box center [495, 64] width 307 height 19
drag, startPoint x: 154, startPoint y: 65, endPoint x: 124, endPoint y: 60, distance: 30.3
click at [124, 60] on div "Spitzenwert CPU 174 GHz Netto-CPU 271,20 GHz Kerne 80 CPU-Sockel 5" at bounding box center [176, 64] width 307 height 19
drag, startPoint x: 124, startPoint y: 60, endPoint x: 187, endPoint y: 67, distance: 63.1
click at [187, 67] on div "Spitzenwert CPU 174 GHz Netto-CPU 271,20 GHz Kerne 80 CPU-Sockel 5" at bounding box center [176, 64] width 307 height 19
